Goal: Task Accomplishment & Management: Complete application form

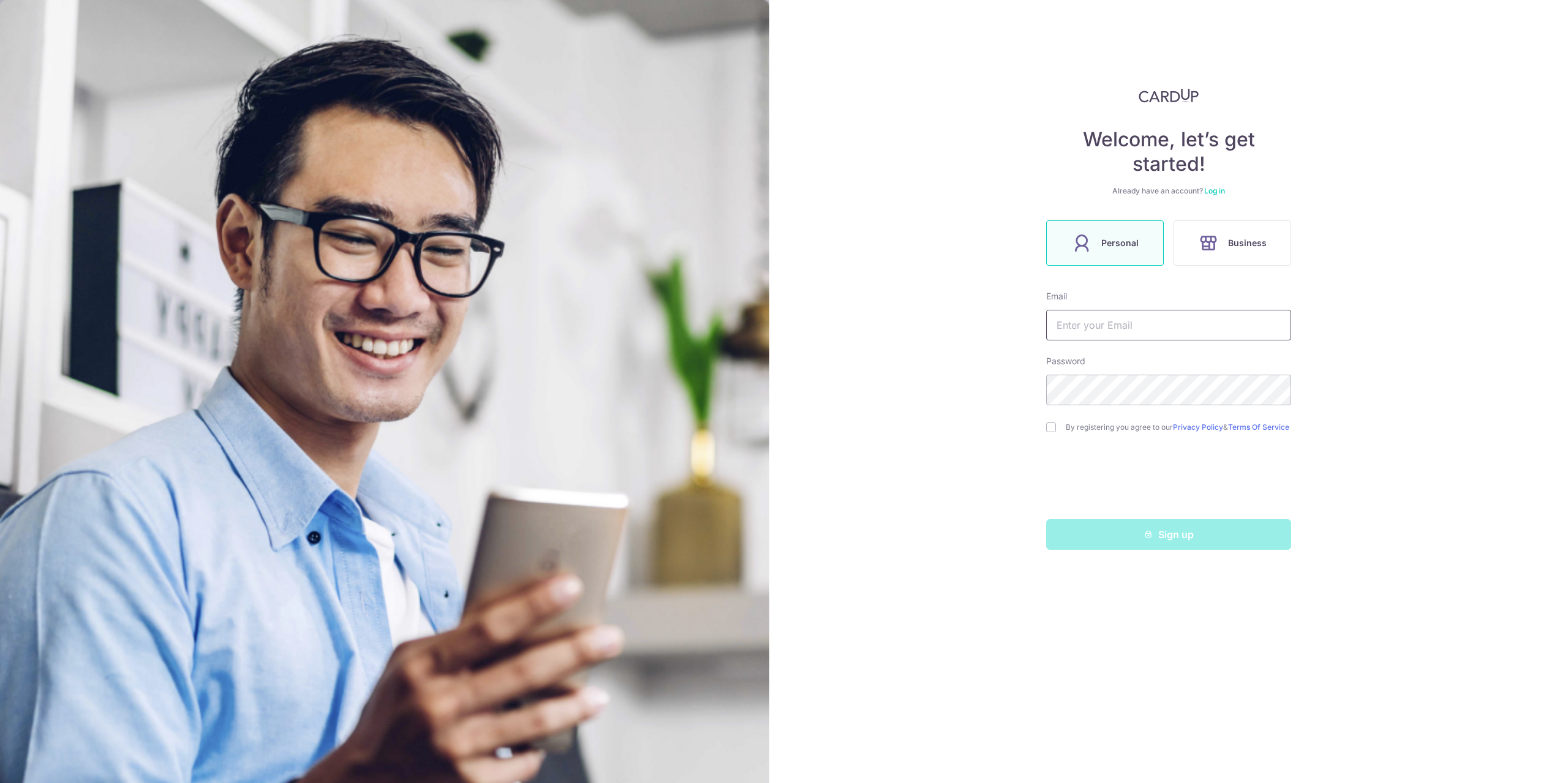
type input "[EMAIL_ADDRESS][DOMAIN_NAME]"
click at [824, 350] on div "Welcome, let’s get started! Already have an account? Log in Personal Business E…" at bounding box center [1169, 392] width 799 height 783
click at [1087, 560] on div "Welcome, let’s get started! Already have an account? Log in Personal Business E…" at bounding box center [1169, 392] width 799 height 783
drag, startPoint x: 1325, startPoint y: 261, endPoint x: 1306, endPoint y: 241, distance: 27.6
click at [1325, 261] on div "Welcome, let’s get started! Already have an account? Log in Personal Business E…" at bounding box center [1169, 392] width 799 height 783
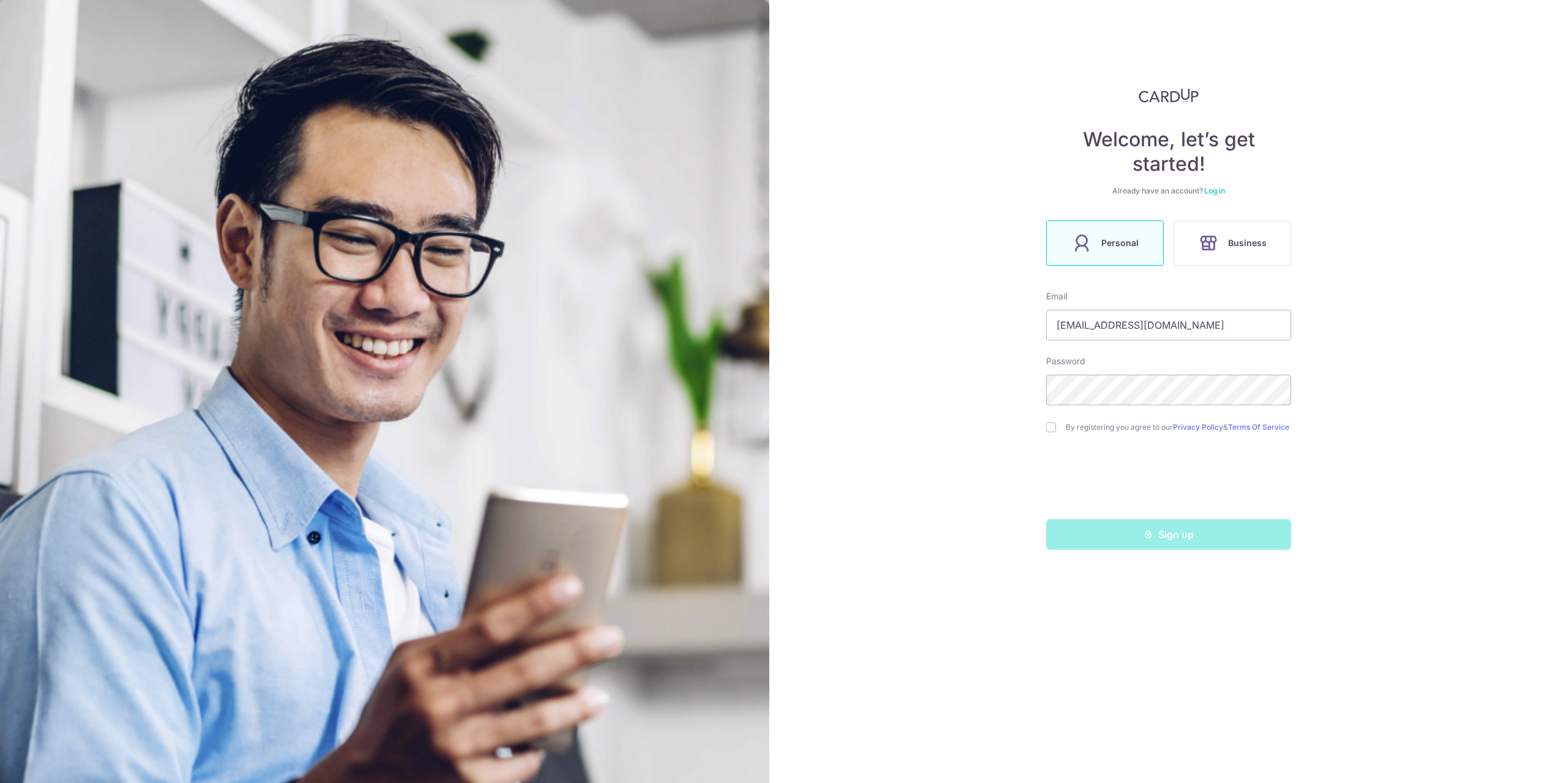
click at [1216, 186] on link "Log in" at bounding box center [1214, 191] width 21 height 9
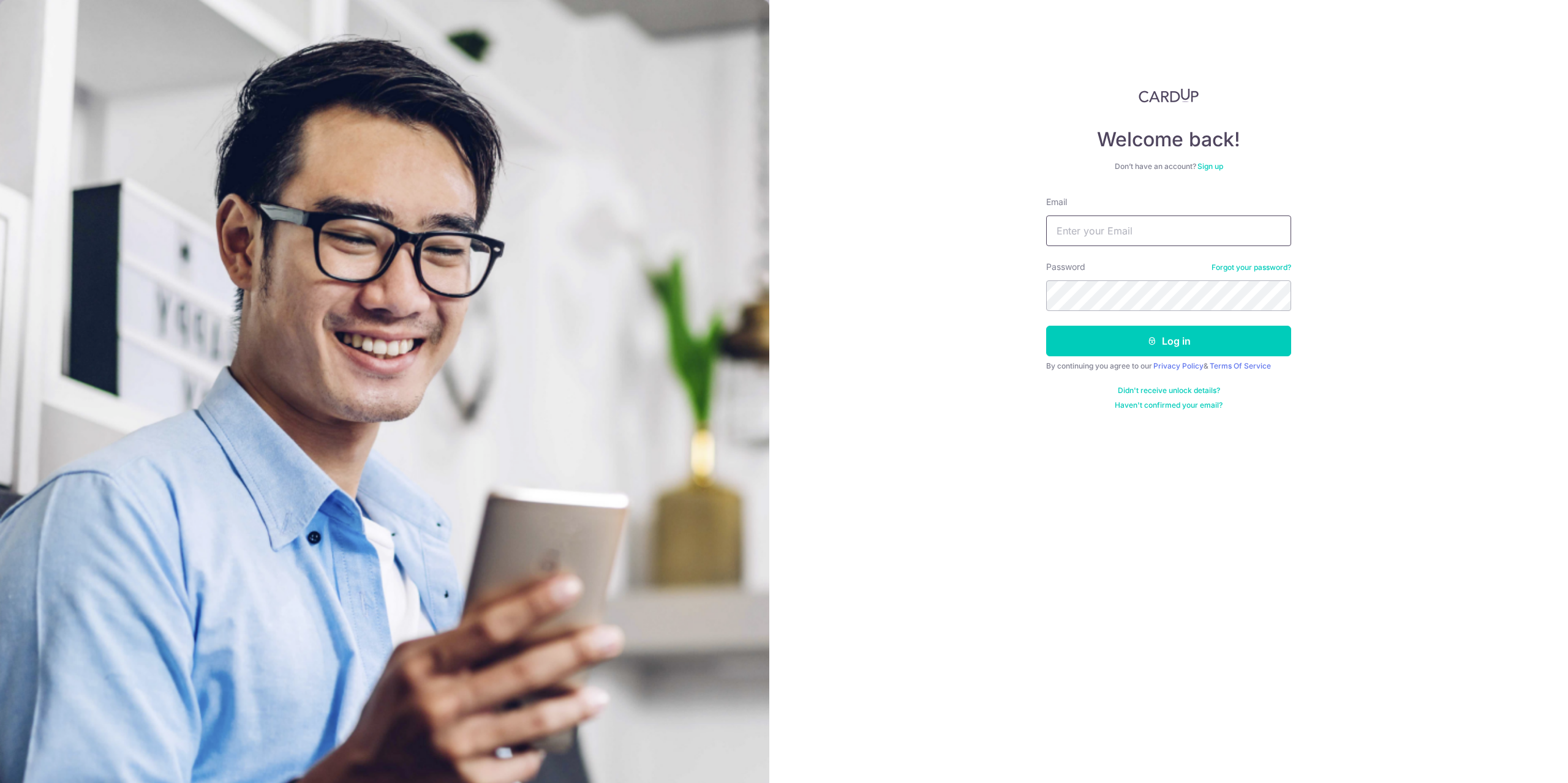
click at [1151, 238] on input "Email" at bounding box center [1169, 231] width 245 height 31
type input "[EMAIL_ADDRESS][DOMAIN_NAME]"
click at [1046, 326] on button "Log in" at bounding box center [1169, 341] width 245 height 31
click at [1149, 344] on icon "submit" at bounding box center [1153, 341] width 10 height 10
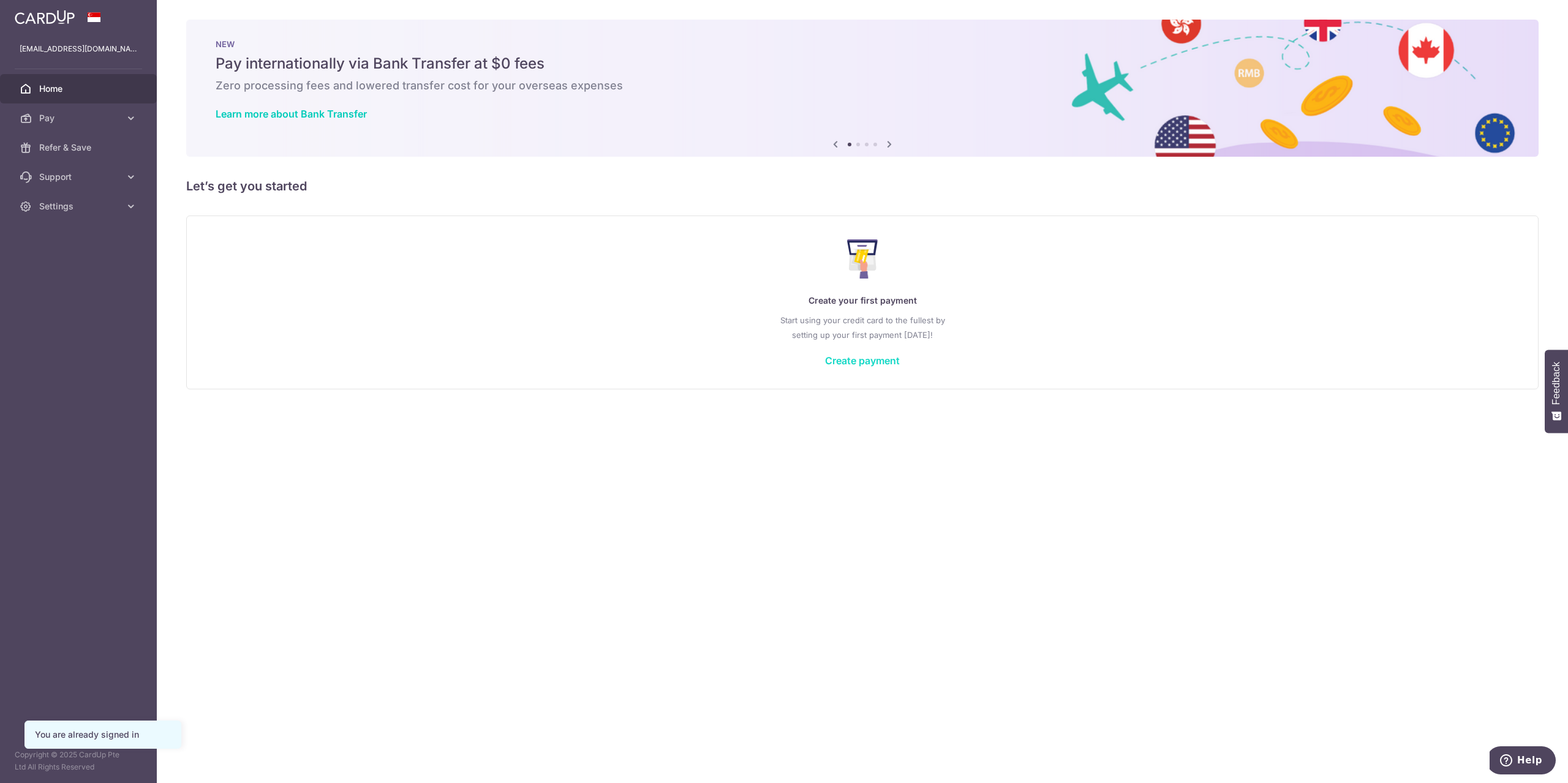
click at [851, 363] on link "Create payment" at bounding box center [862, 361] width 74 height 13
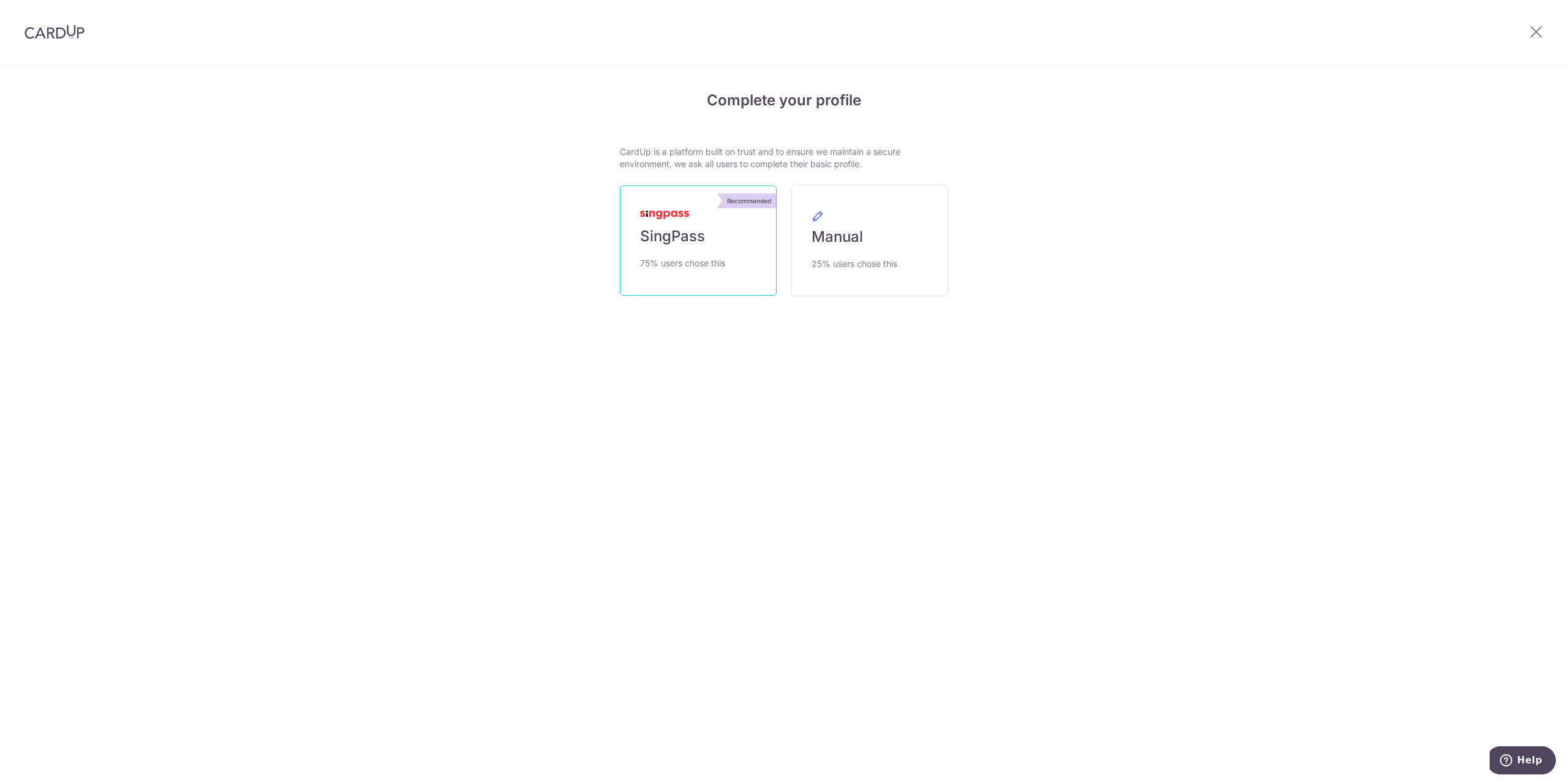
click at [732, 248] on link "Recommended SingPass 75% users chose this" at bounding box center [698, 241] width 157 height 110
click at [684, 236] on span "SingPass" at bounding box center [673, 236] width 65 height 19
